Goal: Check status: Check status

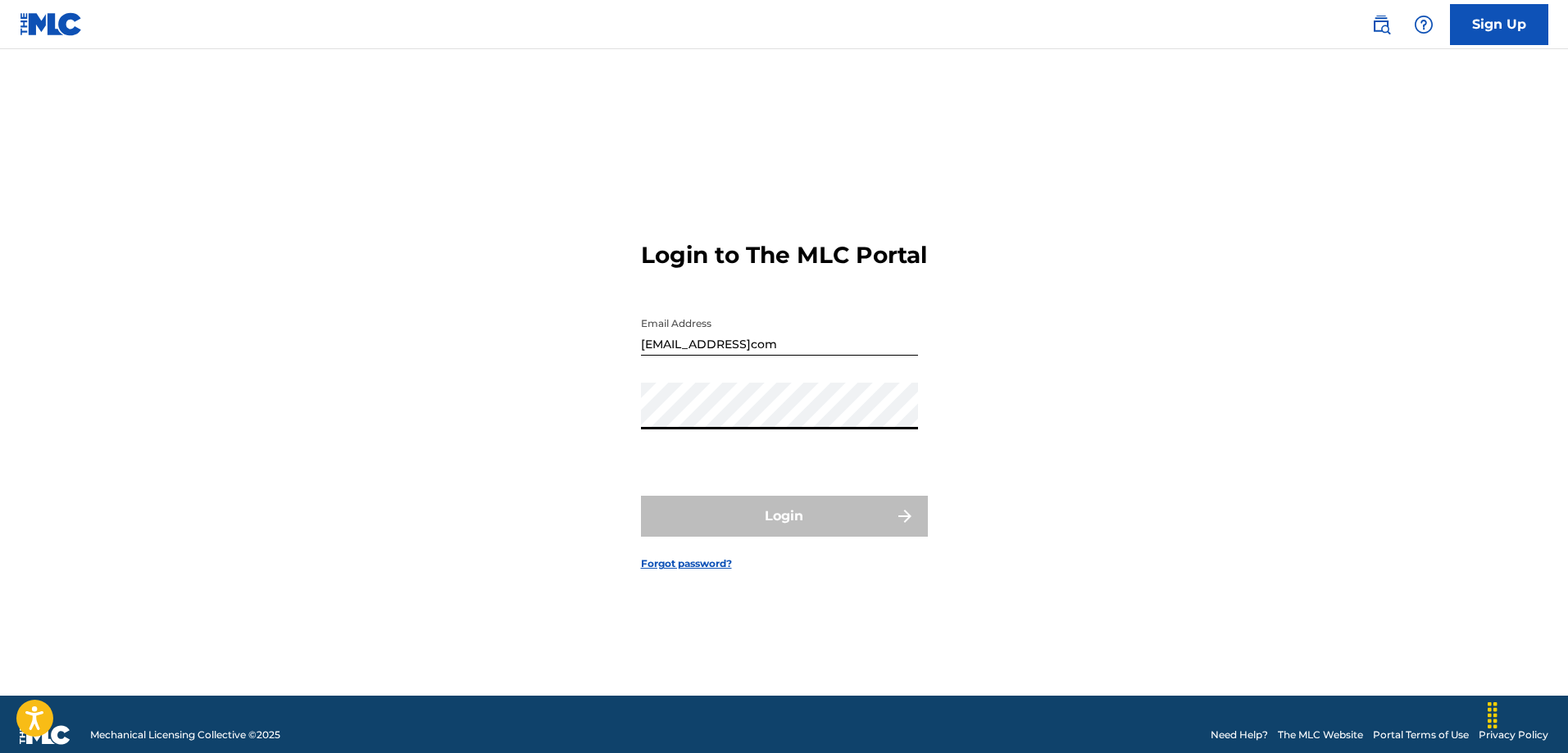
click at [758, 352] on input "[EMAIL_ADDRESS]com" at bounding box center [779, 332] width 277 height 47
type input "[EMAIL_ADDRESS][DOMAIN_NAME]"
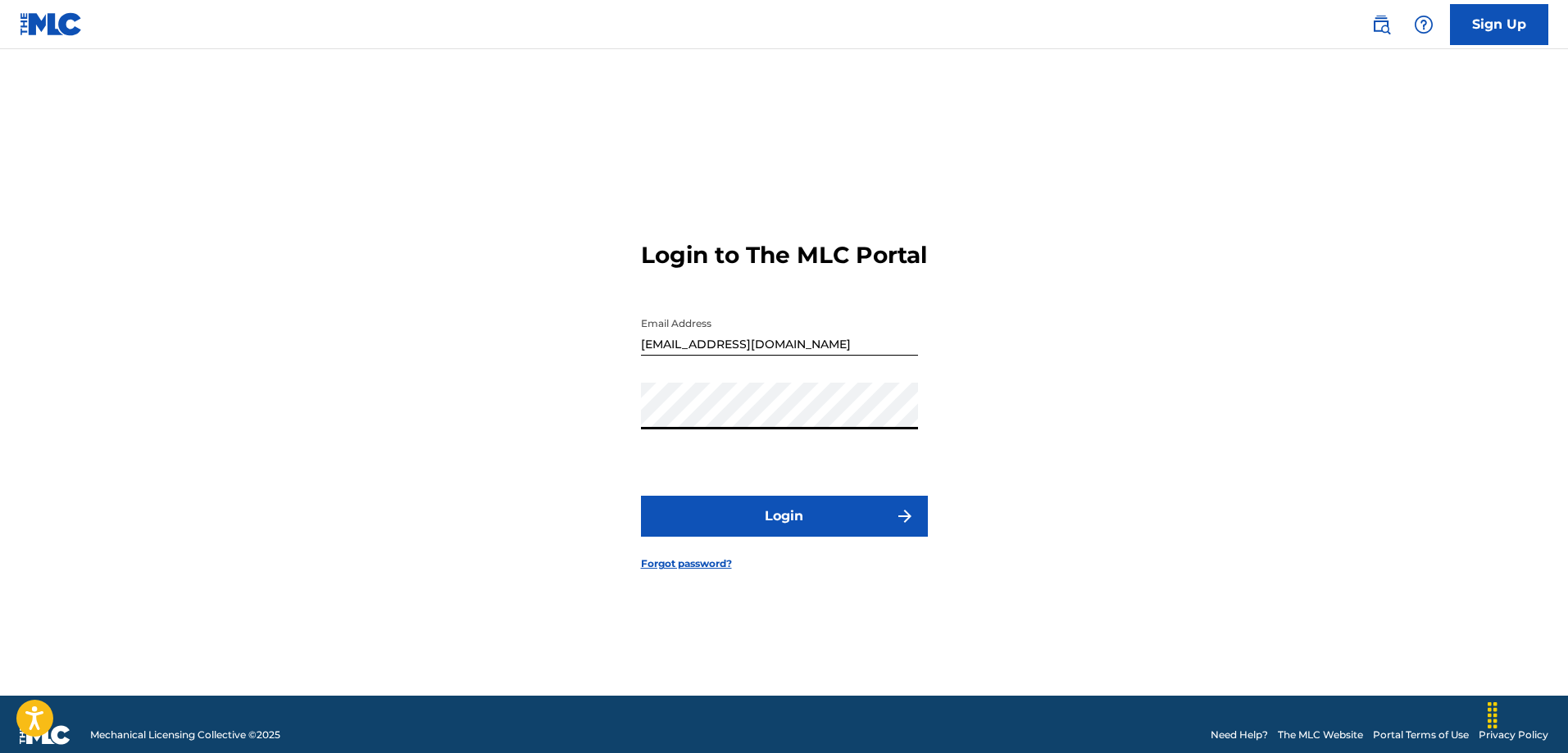
click at [641, 496] on button "Login" at bounding box center [784, 516] width 287 height 41
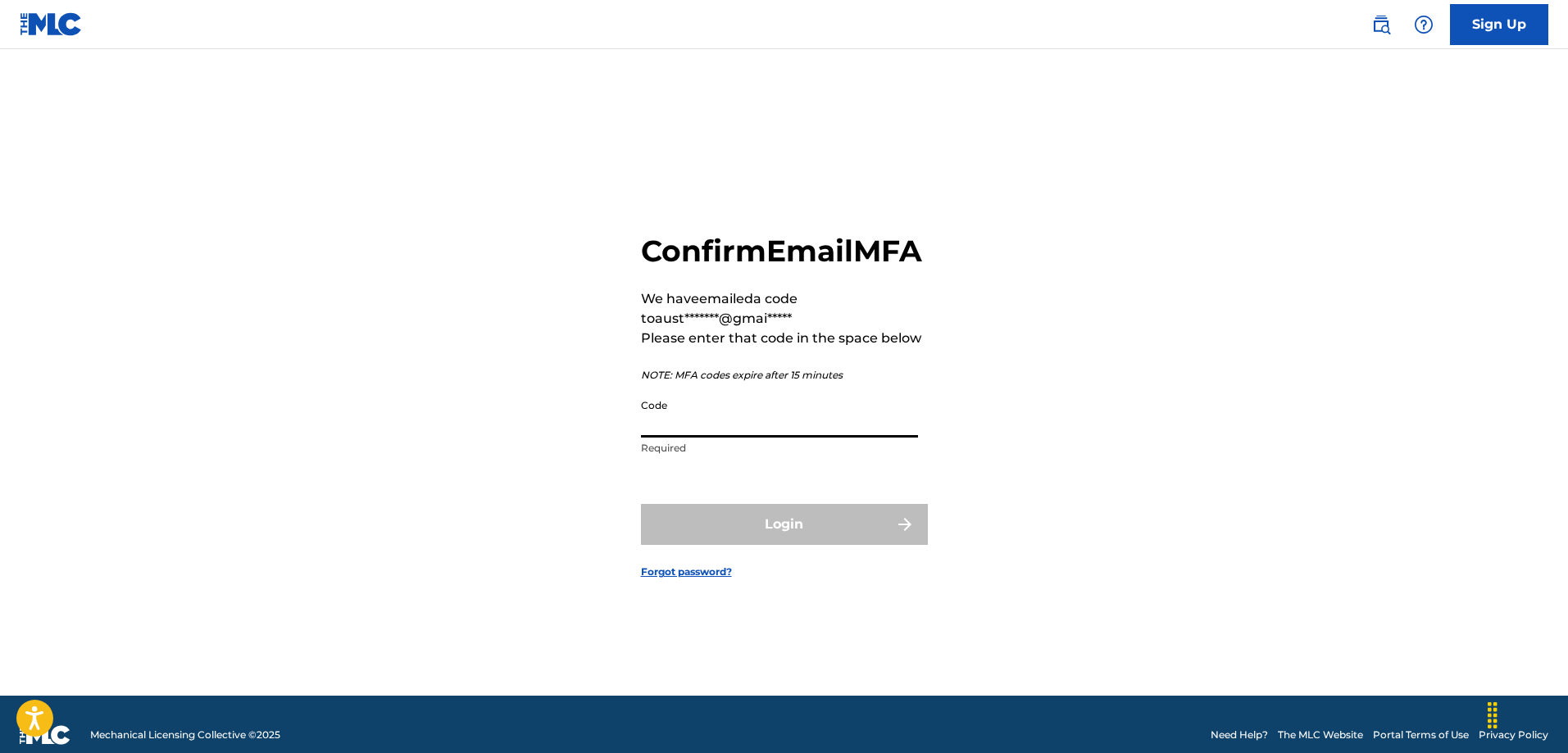
click at [764, 436] on input "Code" at bounding box center [779, 414] width 277 height 47
paste input "243792"
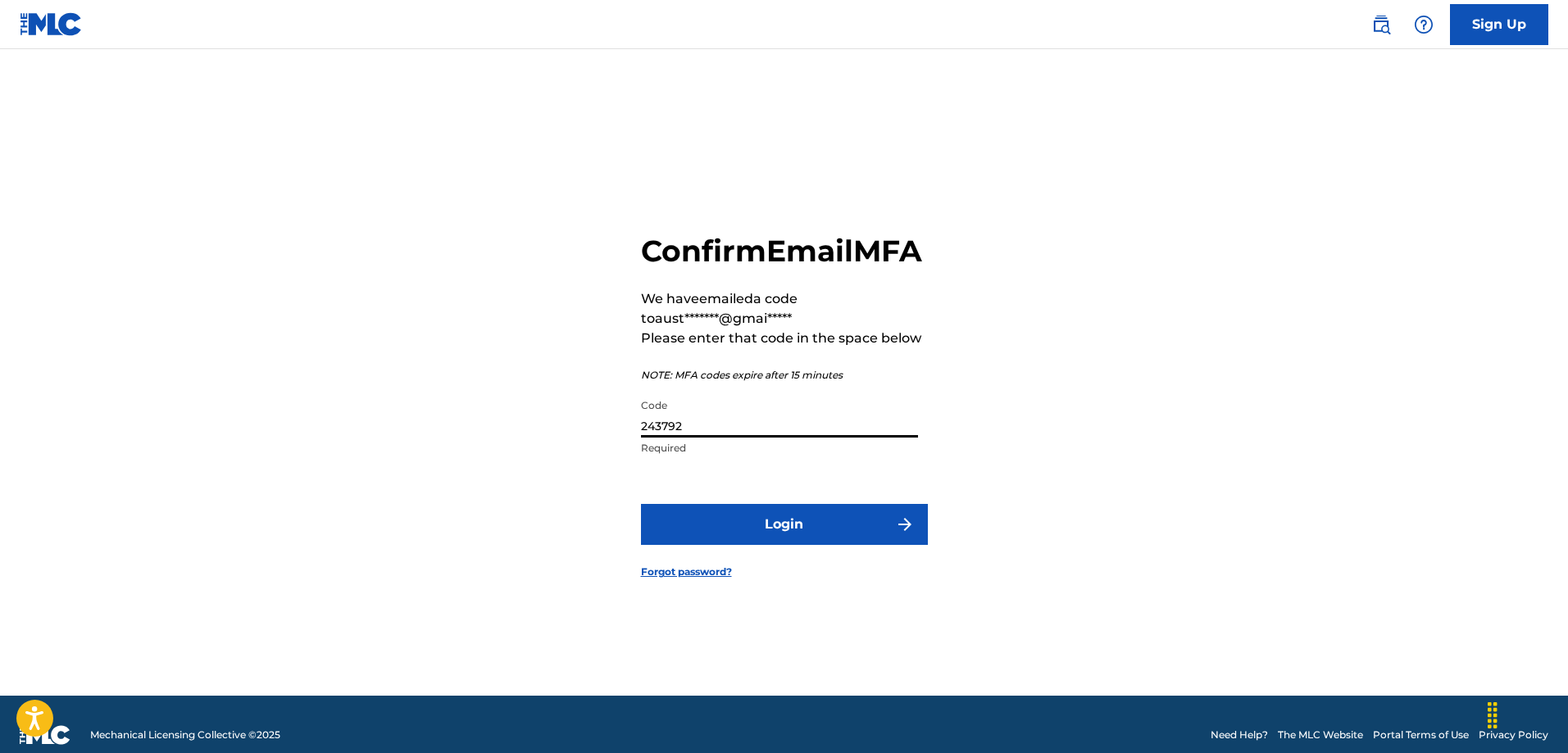
type input "243792"
click at [767, 533] on button "Login" at bounding box center [784, 524] width 287 height 41
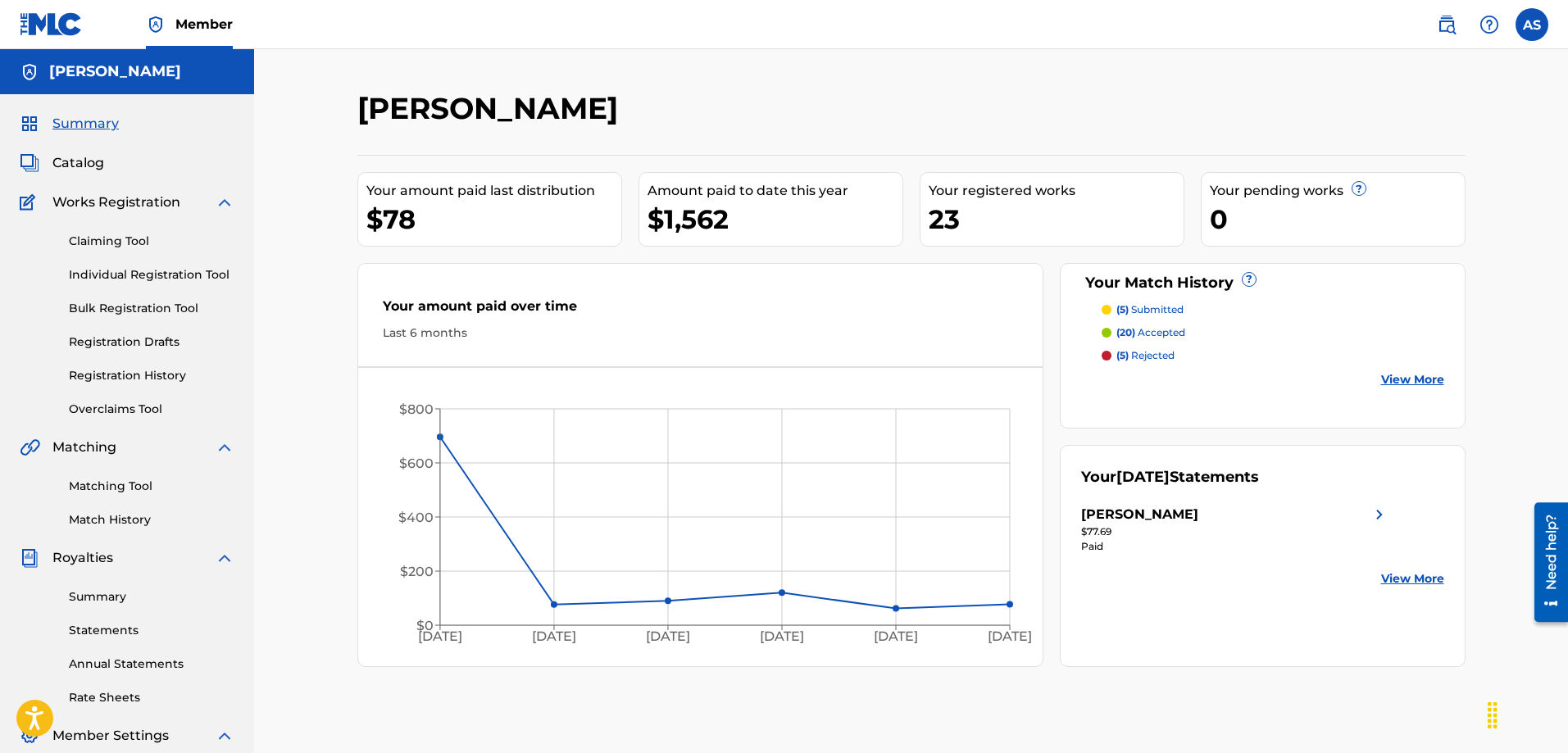
click at [1156, 329] on p "(20) accepted" at bounding box center [1151, 332] width 69 height 14
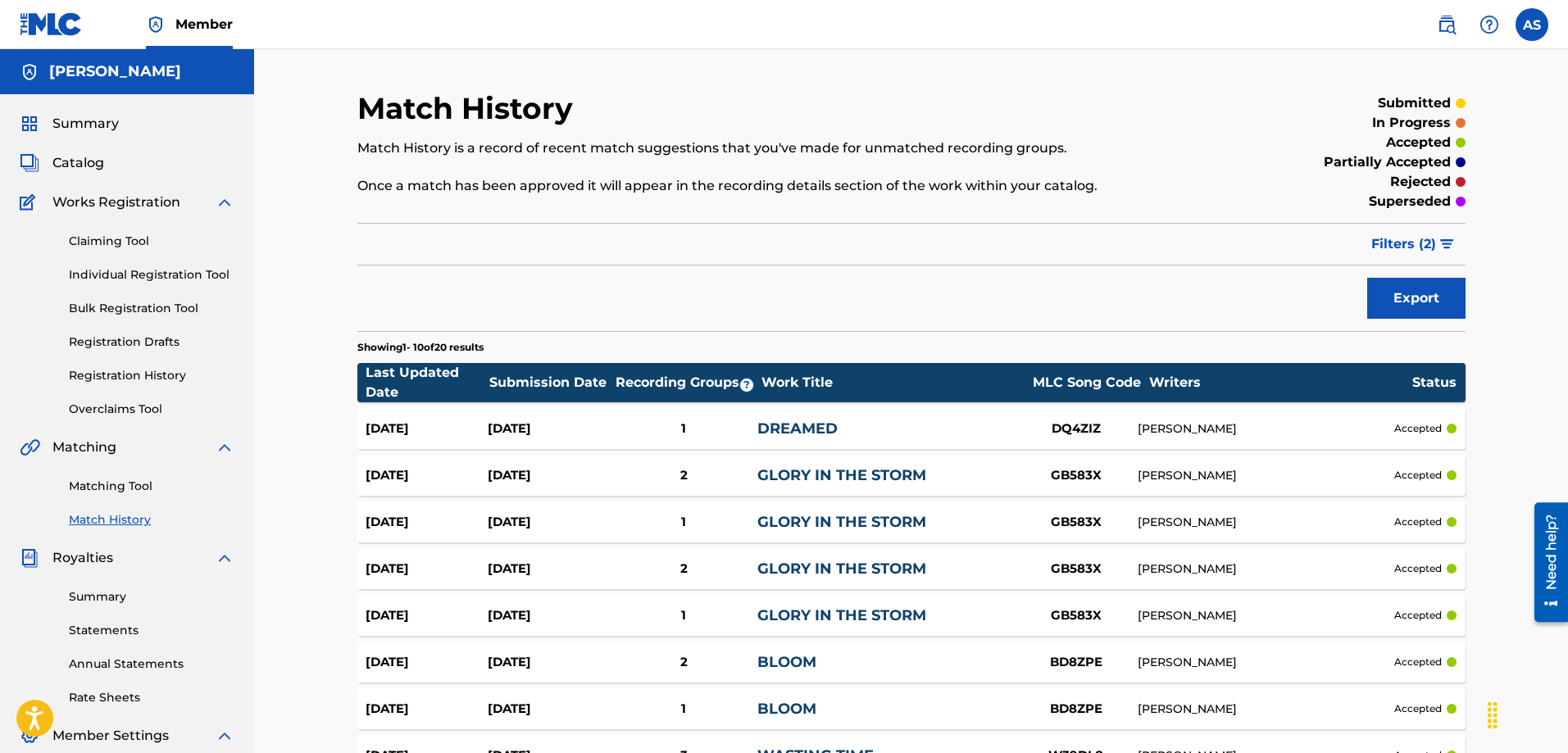
scroll to position [246, 0]
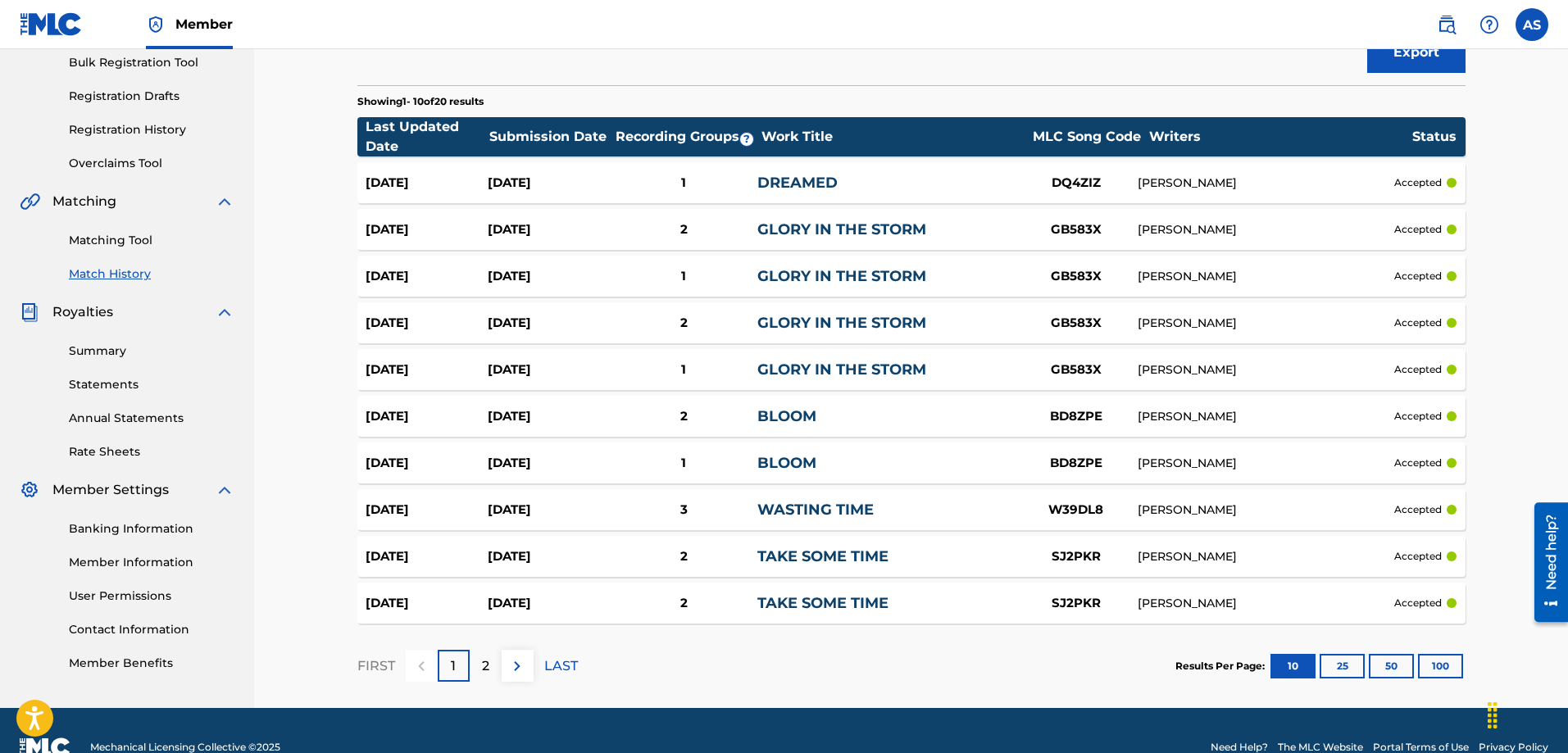
click at [509, 663] on img at bounding box center [517, 666] width 20 height 20
click at [454, 678] on div "1" at bounding box center [454, 666] width 32 height 32
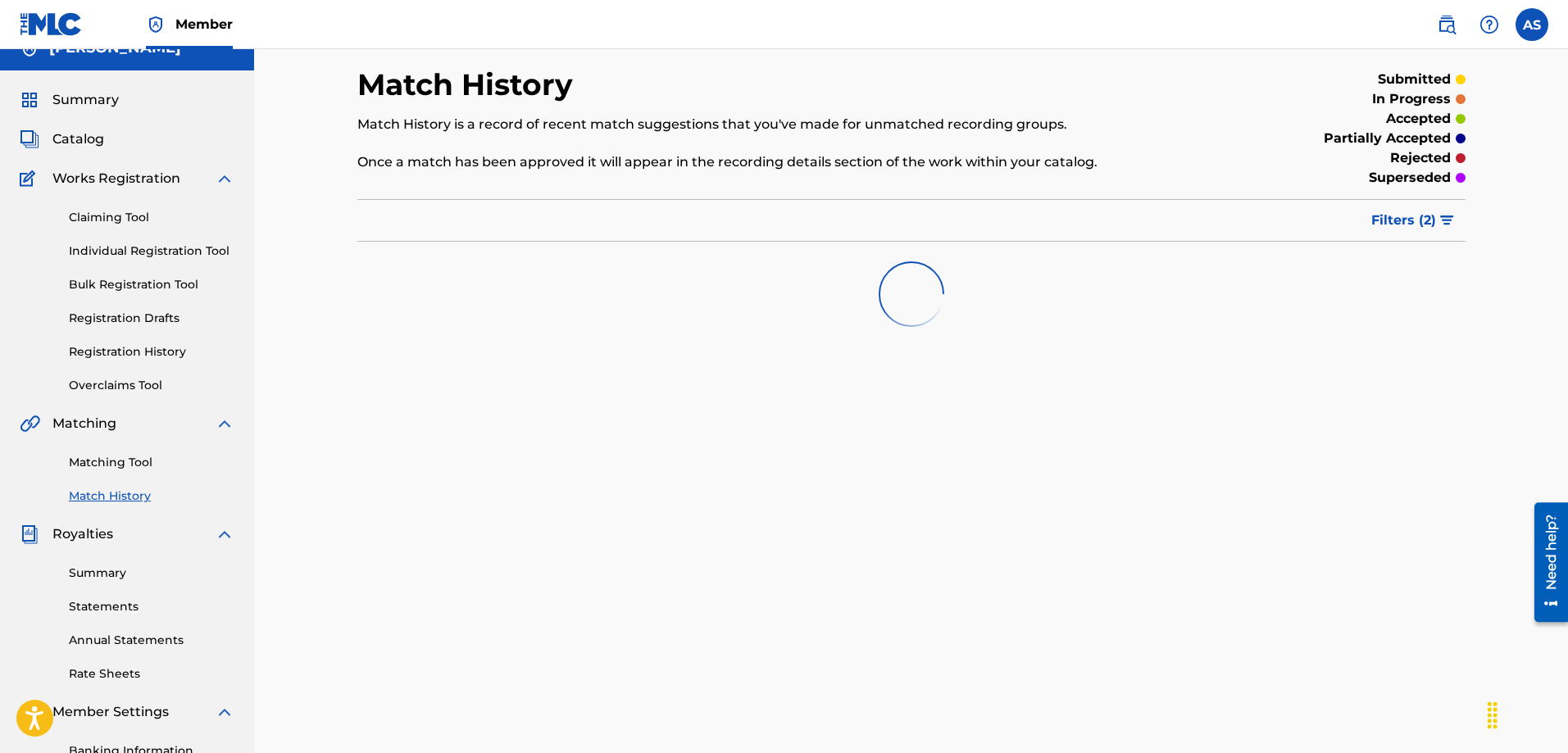
scroll to position [0, 0]
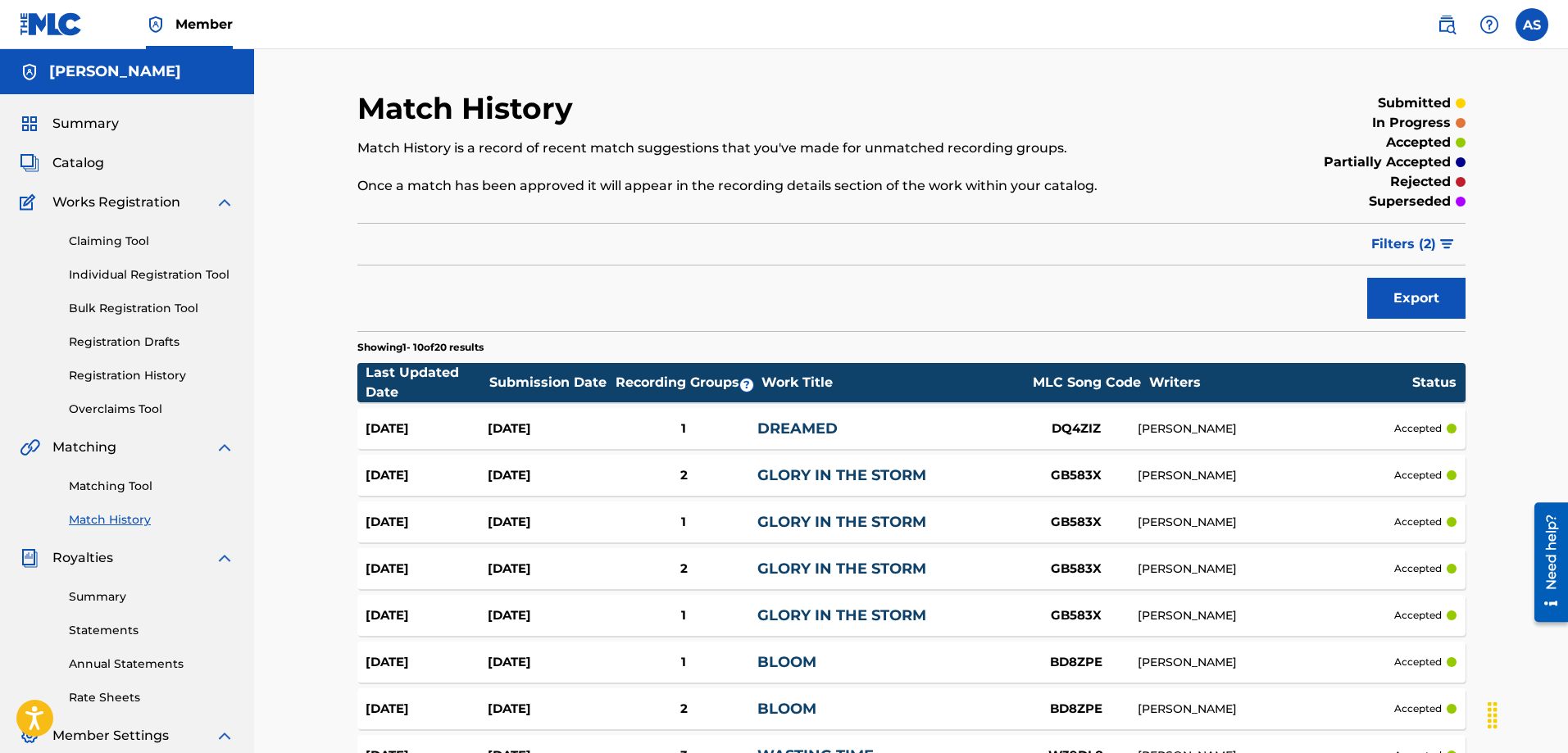
click at [109, 490] on link "Matching Tool" at bounding box center [151, 486] width 166 height 17
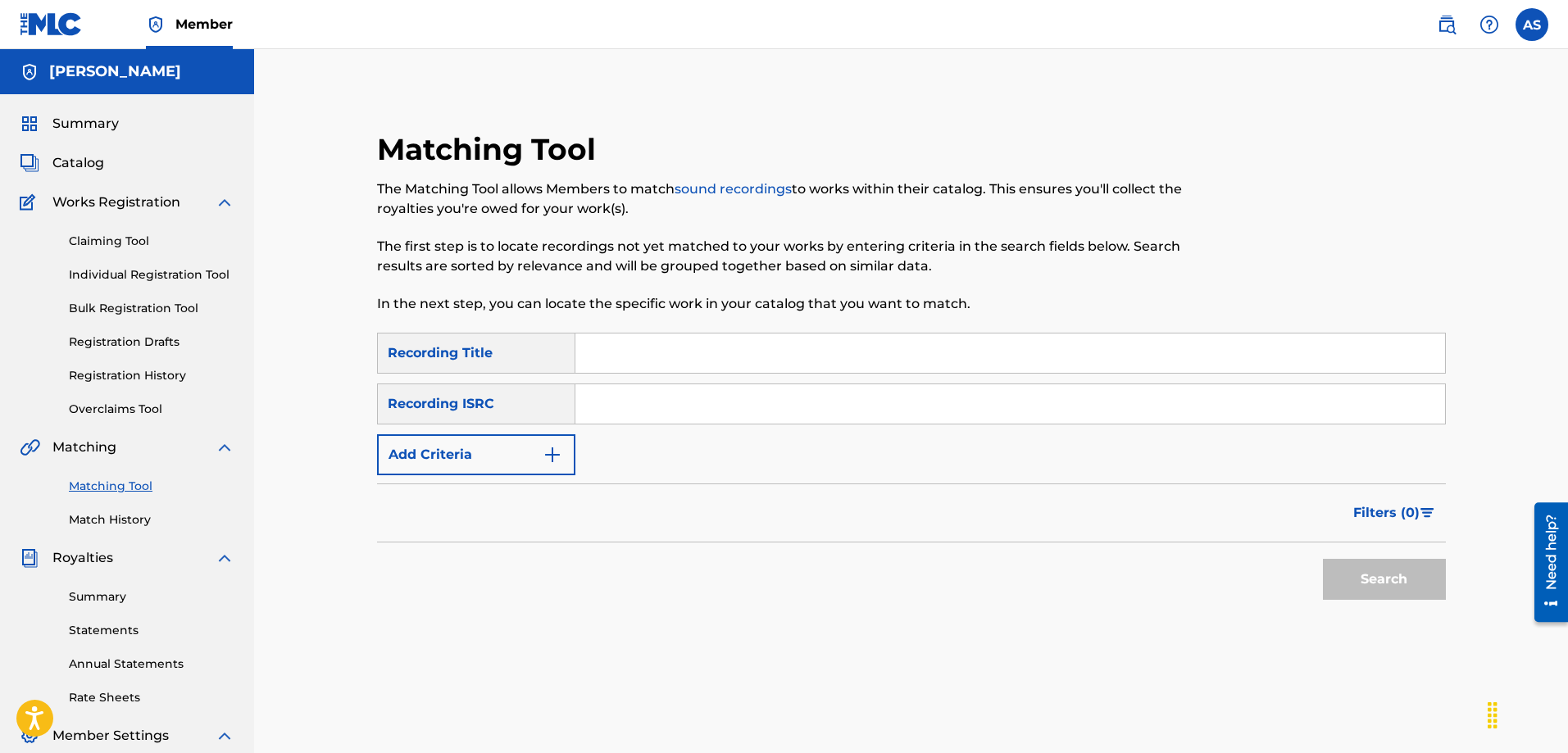
click at [119, 518] on link "Match History" at bounding box center [151, 520] width 166 height 17
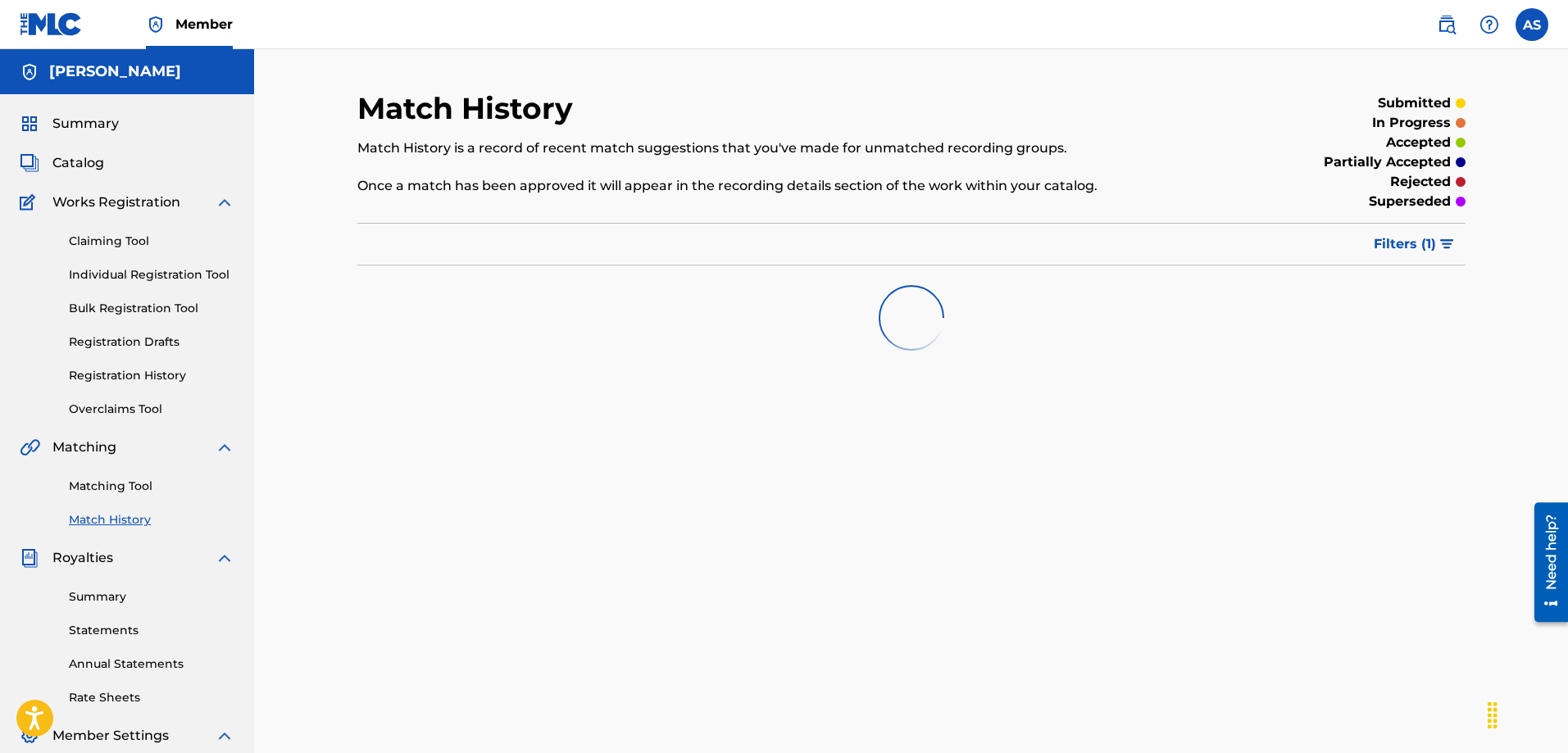
click at [1442, 248] on img "submit" at bounding box center [1447, 244] width 14 height 10
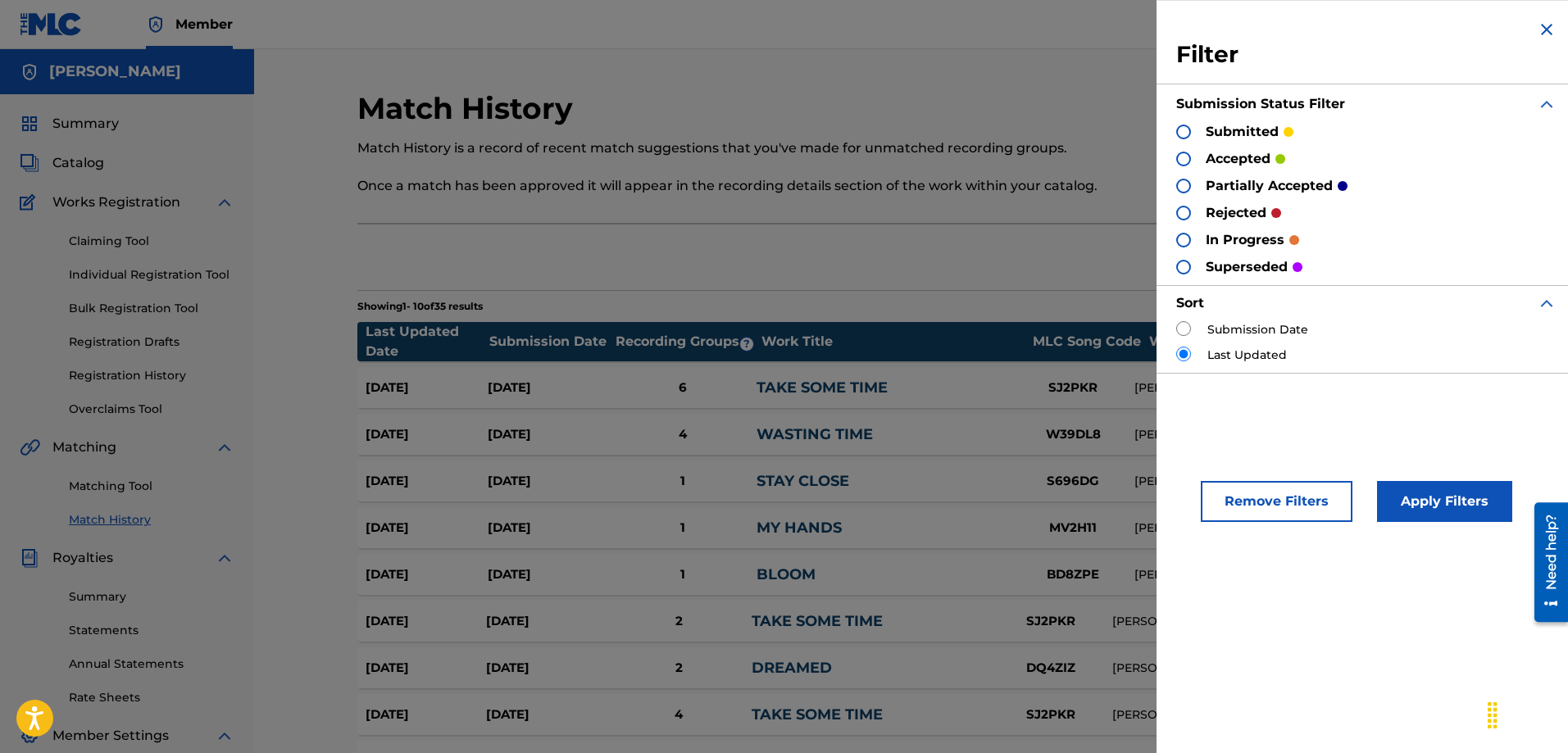
click at [1049, 262] on div "Export" at bounding box center [911, 257] width 1108 height 41
click at [1180, 327] on input "radio" at bounding box center [1182, 327] width 14 height 14
radio input "true"
click at [1425, 485] on button "Apply Filters" at bounding box center [1444, 501] width 135 height 41
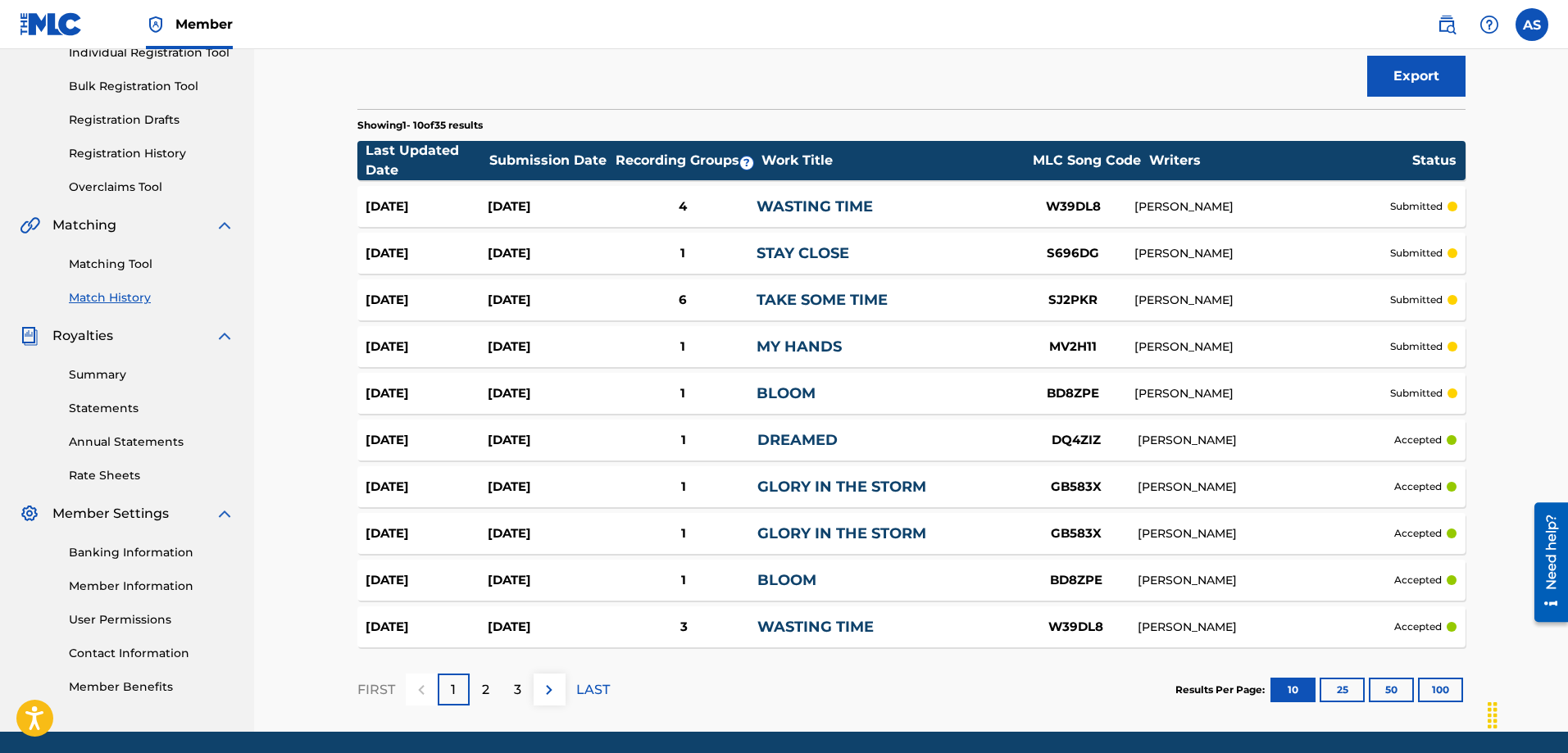
scroll to position [246, 0]
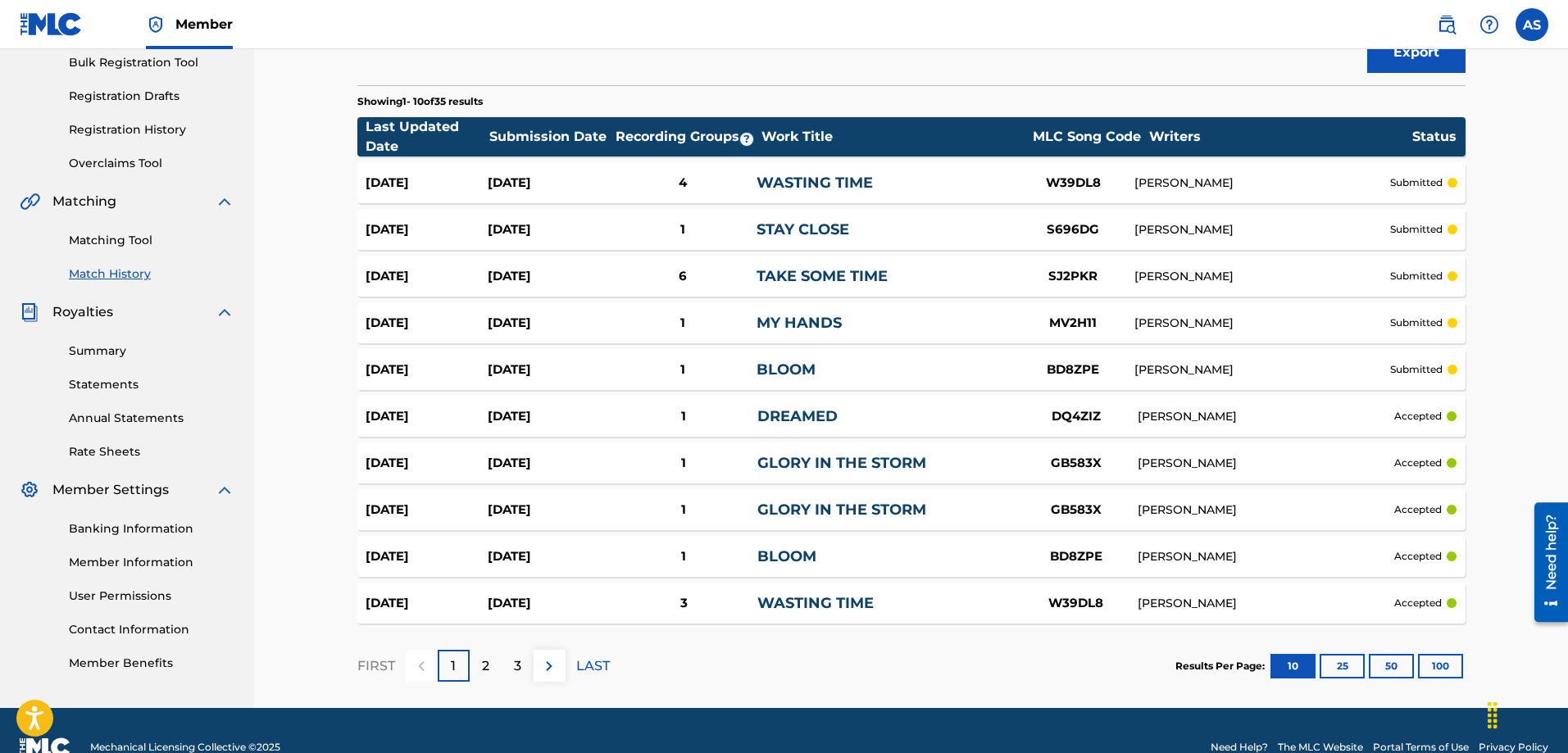
click at [492, 665] on div "2" at bounding box center [486, 666] width 32 height 32
click at [302, 478] on div "Match History Match History is a record of recent match suggestions that you've…" at bounding box center [911, 255] width 1314 height 904
click at [293, 387] on div "Match History Match History is a record of recent match suggestions that you've…" at bounding box center [911, 255] width 1314 height 904
click at [507, 661] on div "3" at bounding box center [518, 666] width 32 height 32
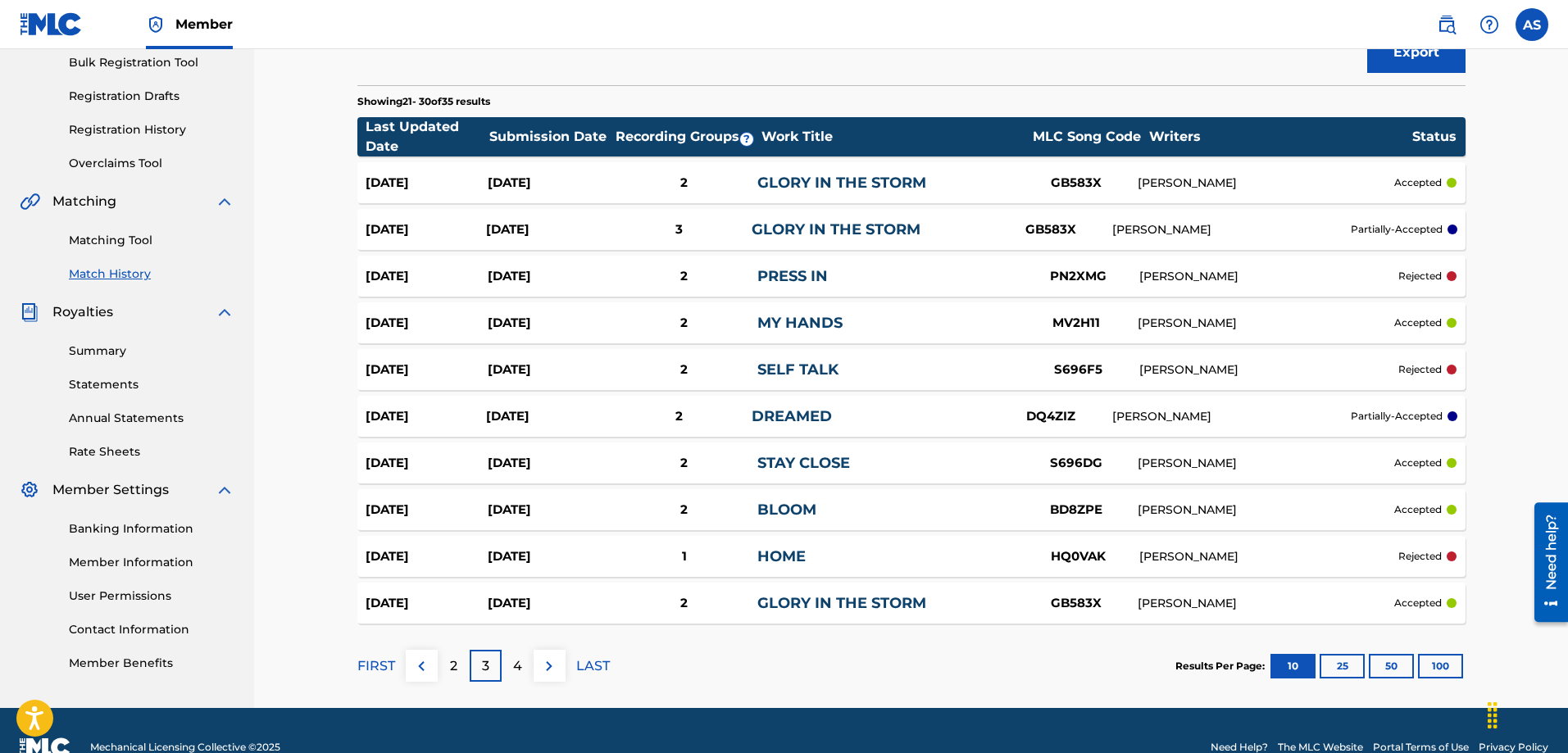
click at [454, 669] on p "2" at bounding box center [454, 666] width 8 height 20
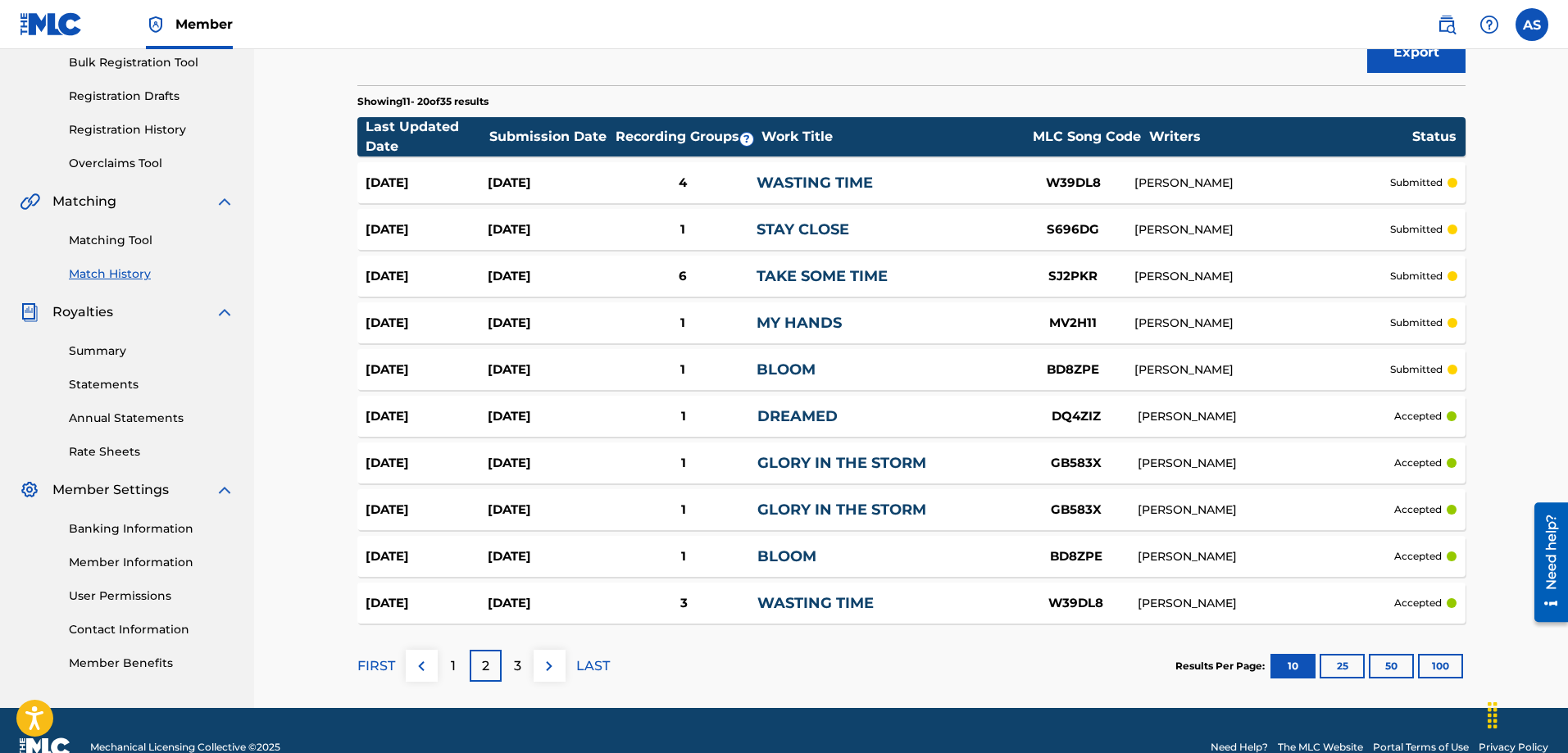
click at [368, 659] on p "FIRST" at bounding box center [376, 666] width 38 height 20
